Goal: Register for event/course

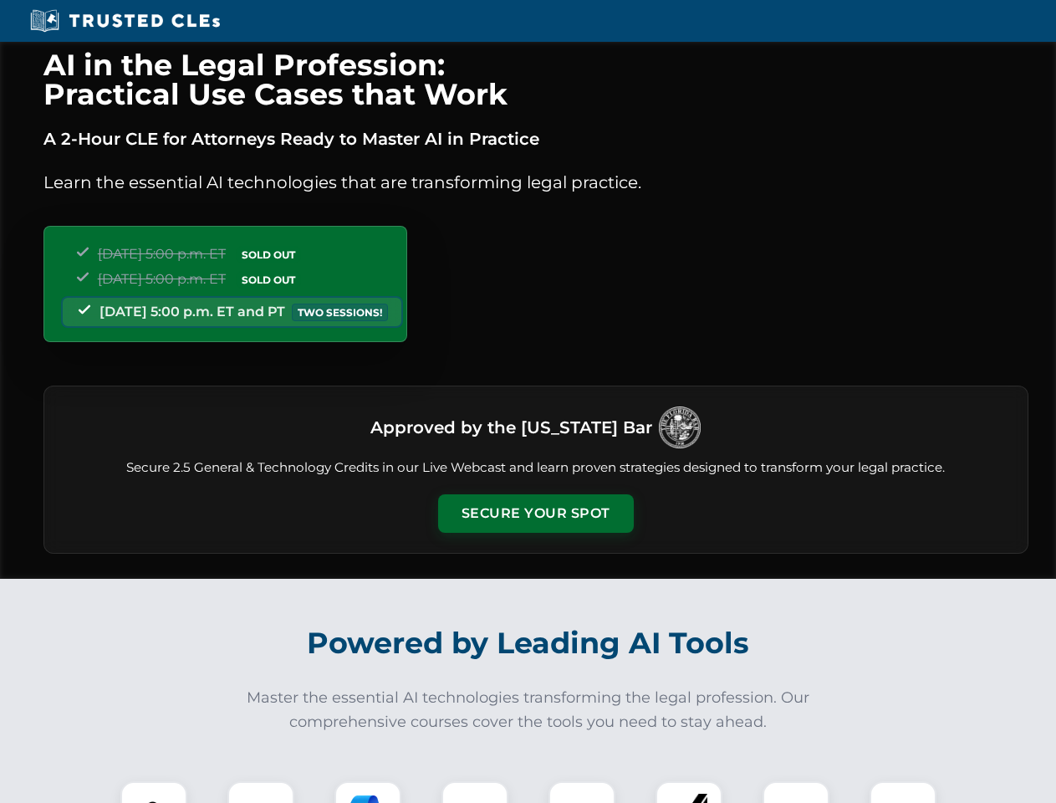
click at [535, 513] on button "Secure Your Spot" at bounding box center [536, 513] width 196 height 38
click at [154, 792] on img at bounding box center [154, 814] width 48 height 48
click at [261, 792] on div at bounding box center [260, 814] width 67 height 67
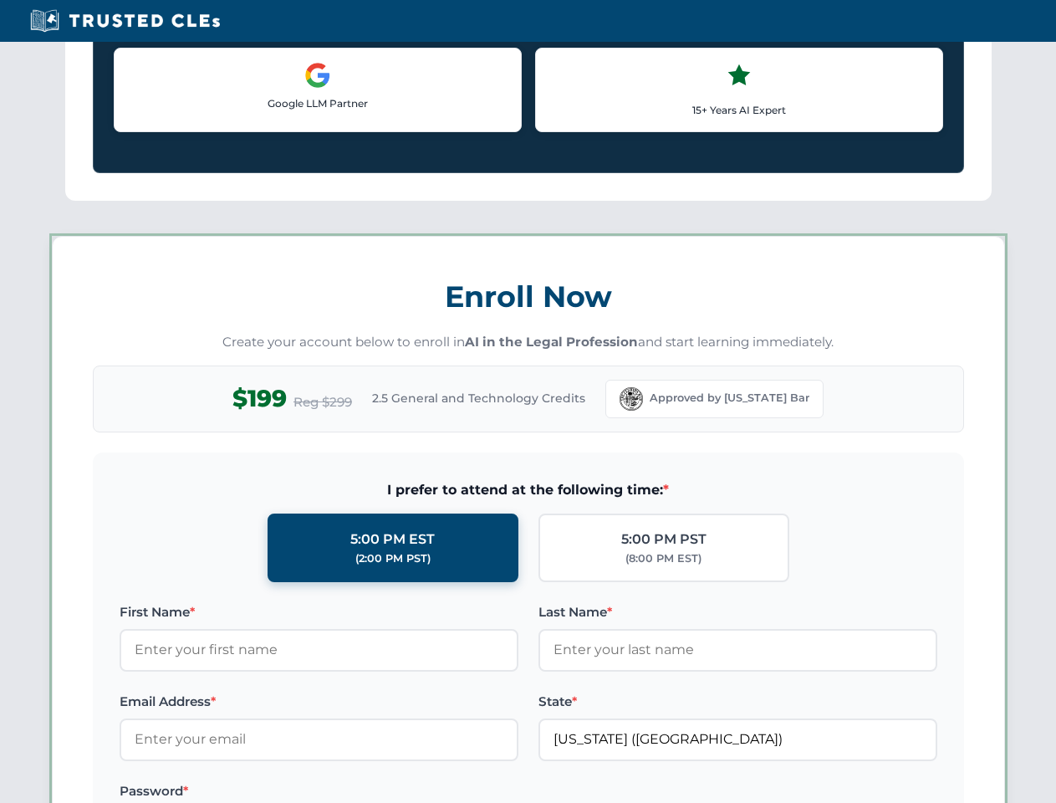
click at [475, 792] on label "Password *" at bounding box center [319, 791] width 399 height 20
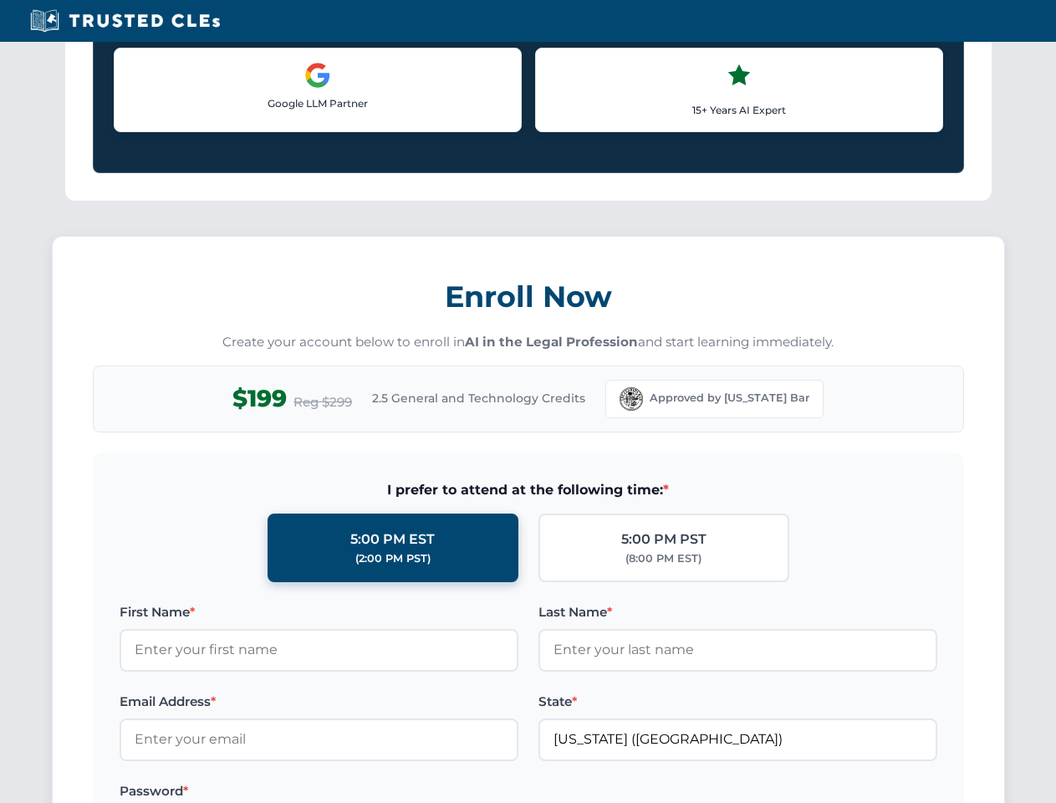
scroll to position [1641, 0]
